Goal: Navigation & Orientation: Go to known website

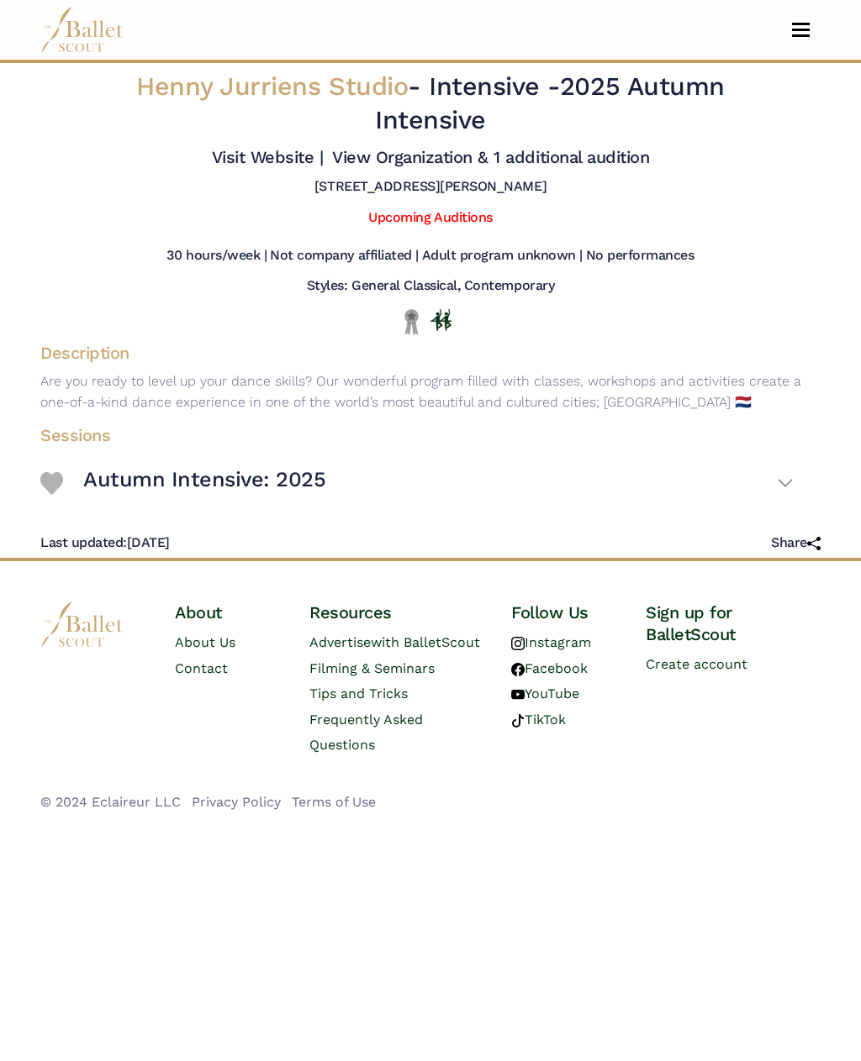
click at [197, 650] on link "About Us" at bounding box center [205, 642] width 61 height 16
click at [324, 153] on link "Visit Website |" at bounding box center [268, 157] width 112 height 20
